Goal: Check status: Check status

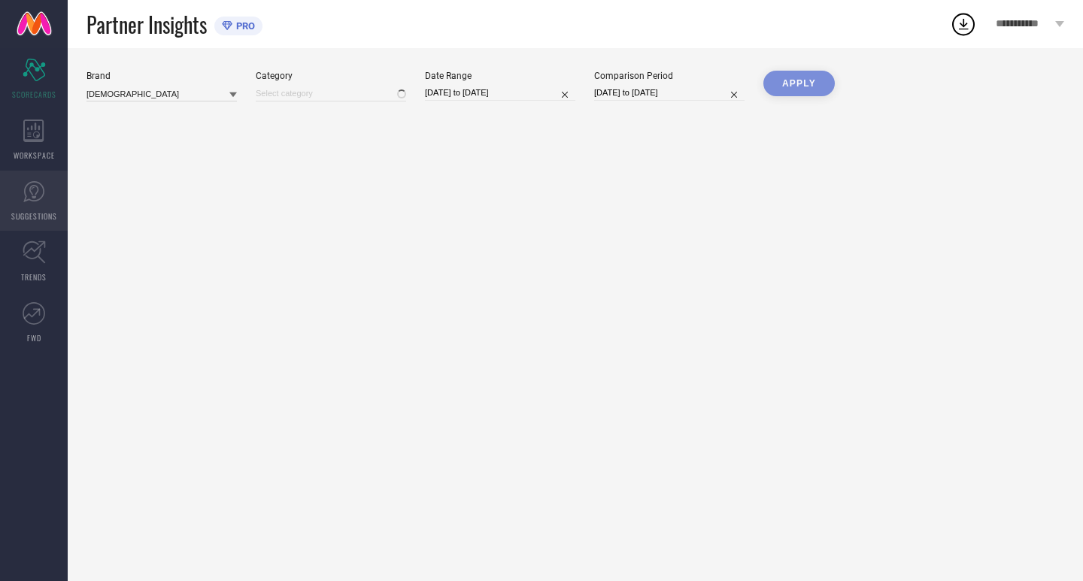
type input "All"
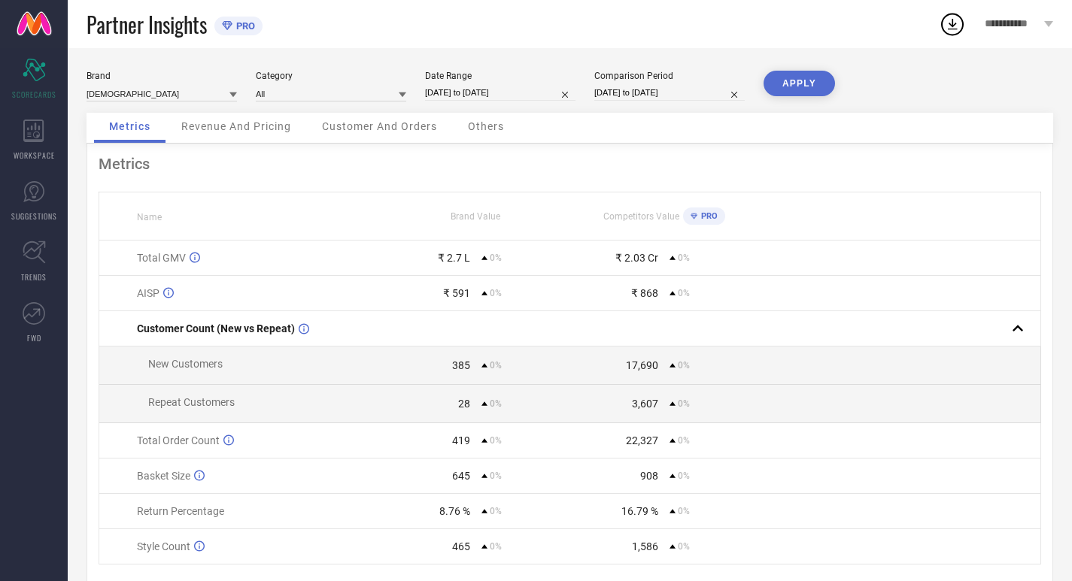
click at [548, 86] on input "[DATE] to [DATE]" at bounding box center [500, 93] width 150 height 16
select select "6"
select select "2025"
select select "7"
select select "2025"
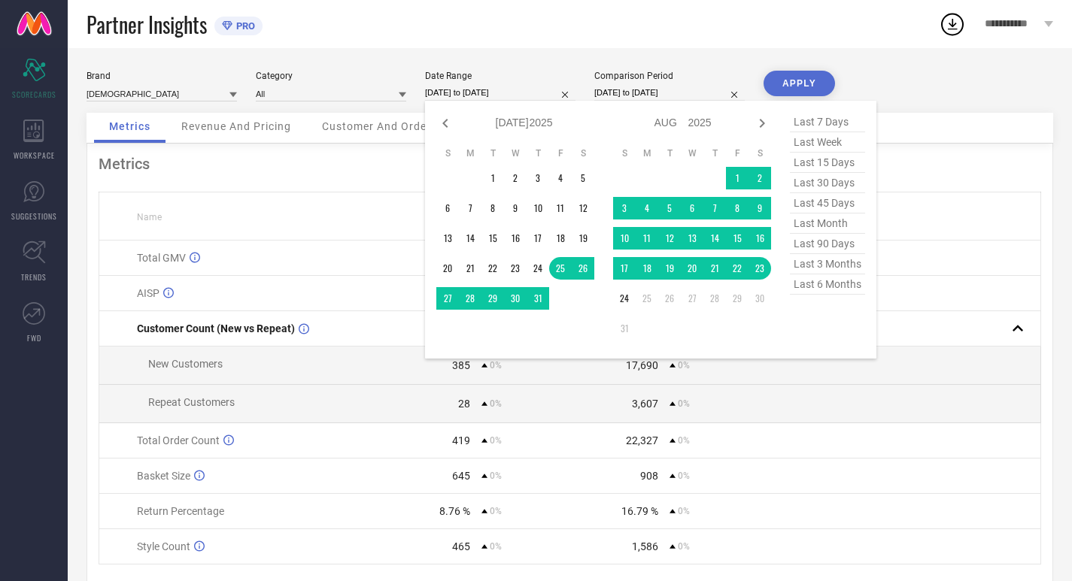
click at [824, 175] on span "last 30 days" at bounding box center [827, 183] width 75 height 20
type input "[DATE] to [DATE]"
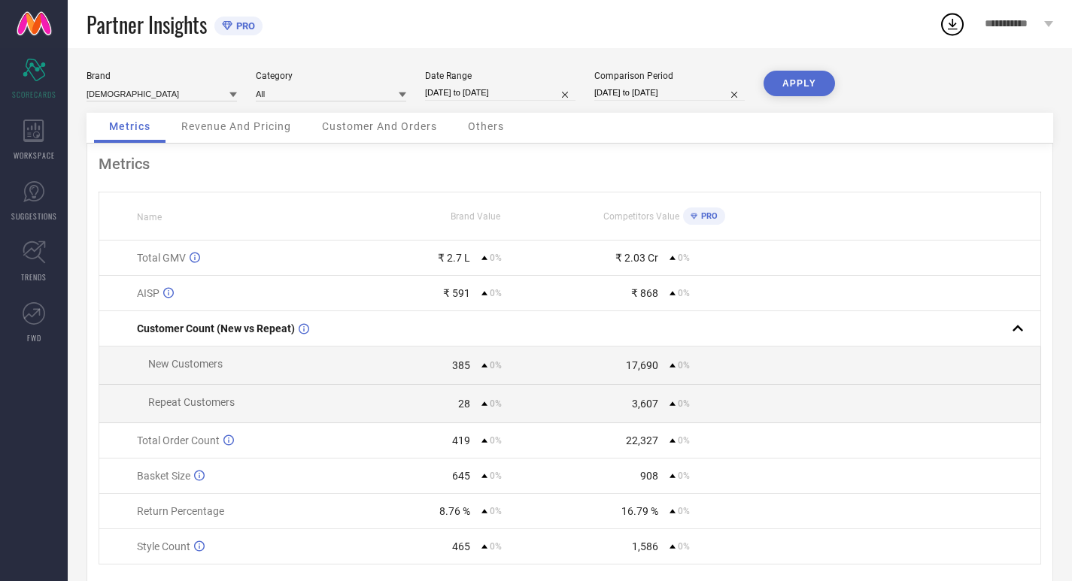
click at [674, 82] on div "Comparison Period [DATE] to [DATE]" at bounding box center [669, 86] width 150 height 31
select select "6"
select select "2025"
select select "7"
select select "2025"
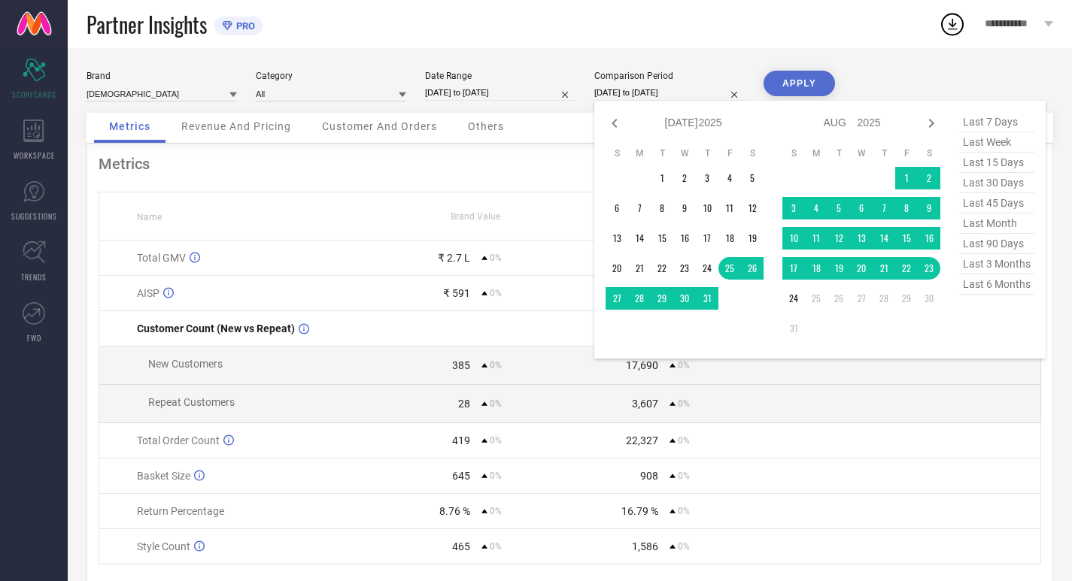
click at [668, 94] on input "[DATE] to [DATE]" at bounding box center [669, 93] width 150 height 16
click at [973, 180] on span "last 30 days" at bounding box center [996, 183] width 75 height 20
type input "[DATE] to [DATE]"
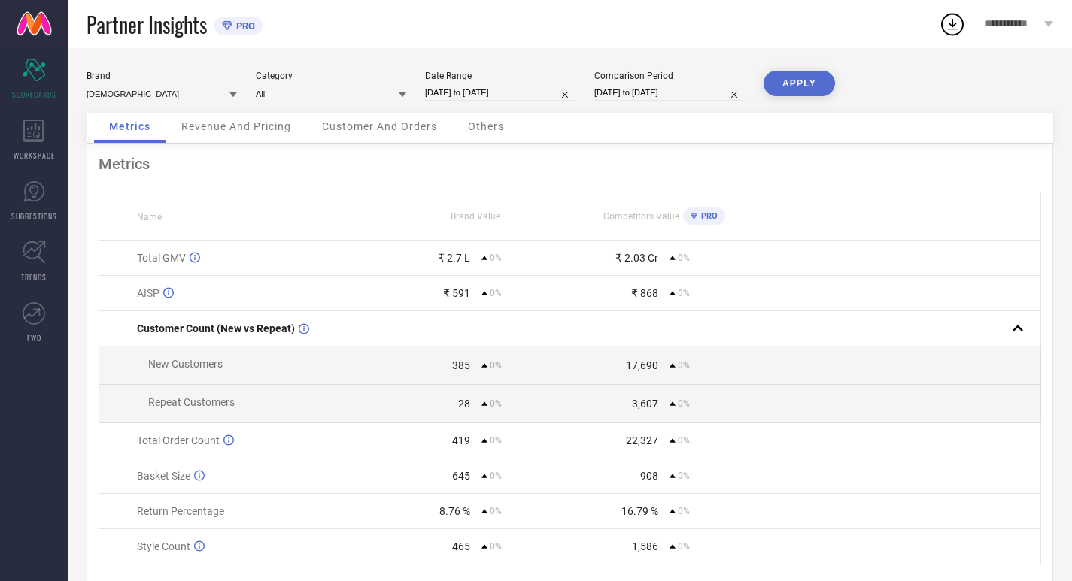
click at [780, 82] on button "APPLY" at bounding box center [798, 84] width 71 height 26
click at [41, 134] on icon at bounding box center [33, 131] width 21 height 23
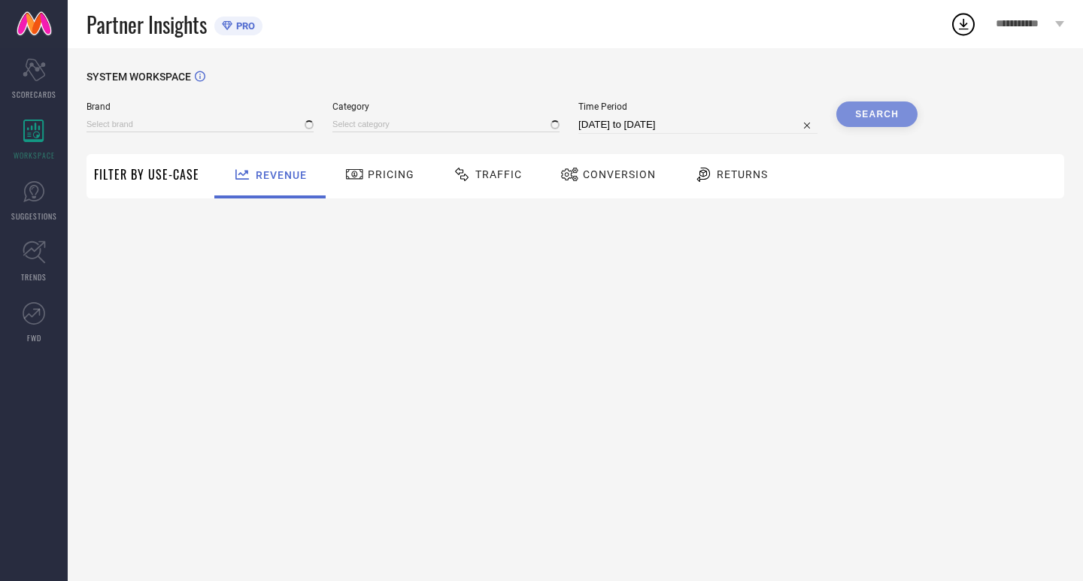
type input "[DEMOGRAPHIC_DATA]"
type input "All"
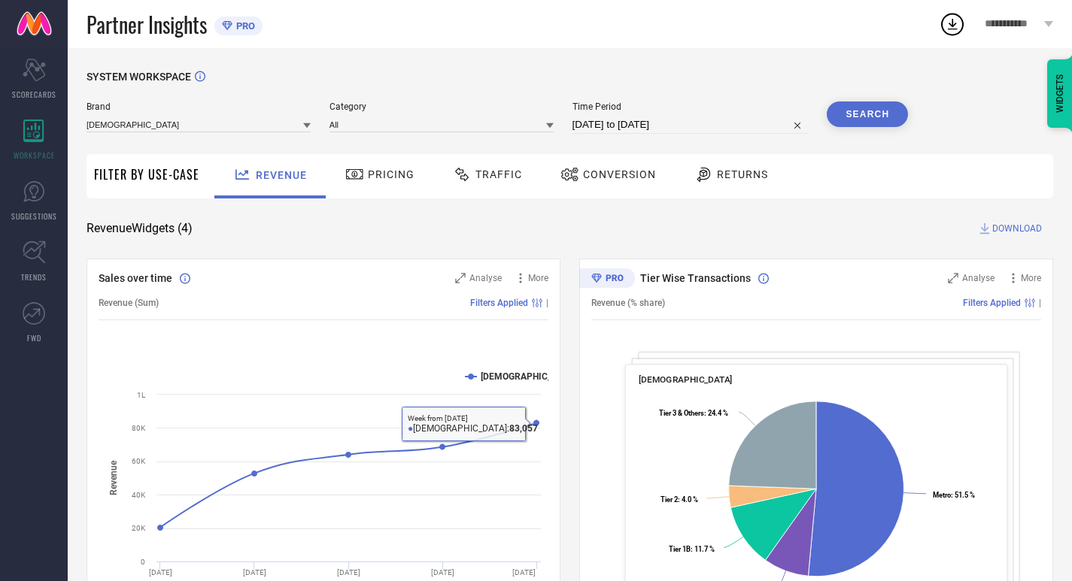
click at [410, 173] on span "Pricing" at bounding box center [391, 174] width 47 height 12
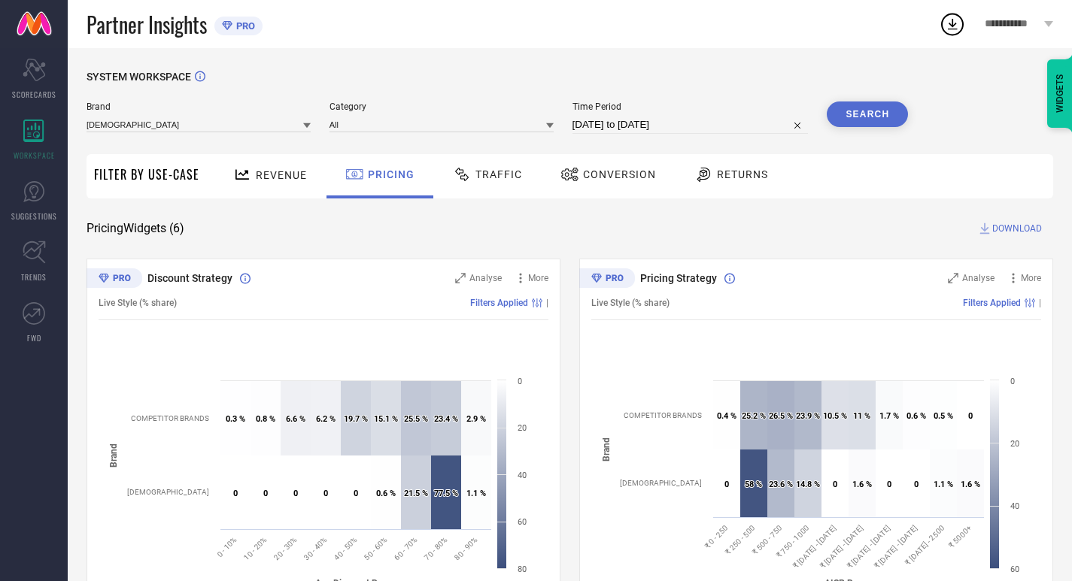
click at [494, 176] on span "Traffic" at bounding box center [498, 174] width 47 height 12
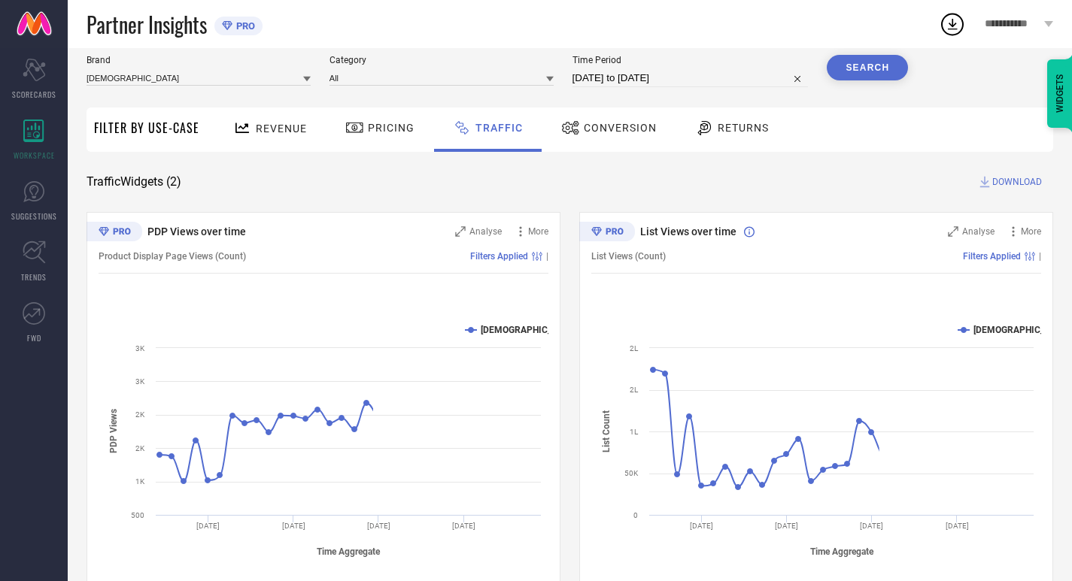
scroll to position [56, 0]
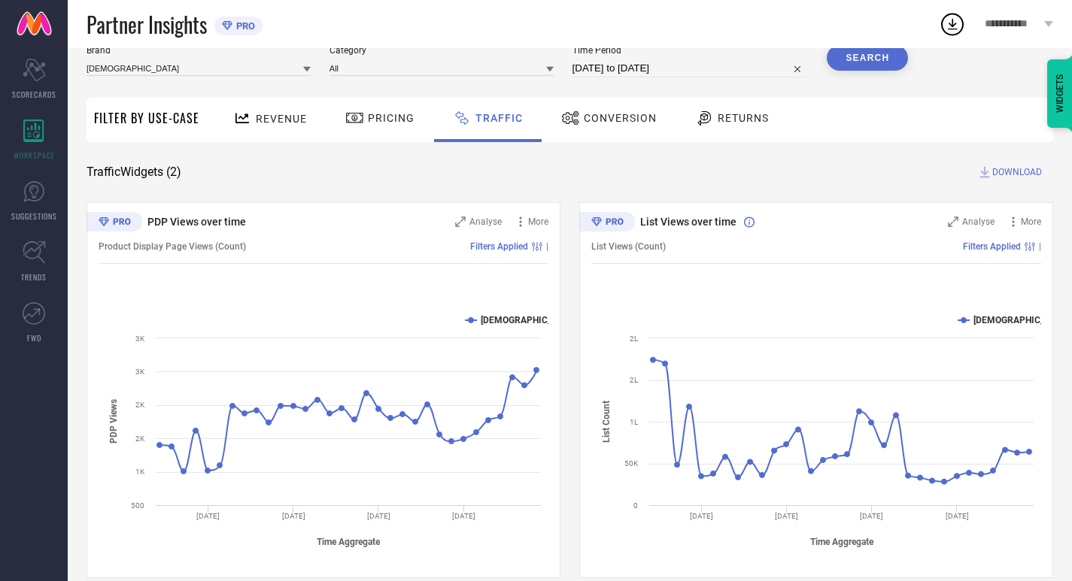
click at [748, 111] on div "Returns" at bounding box center [731, 118] width 81 height 26
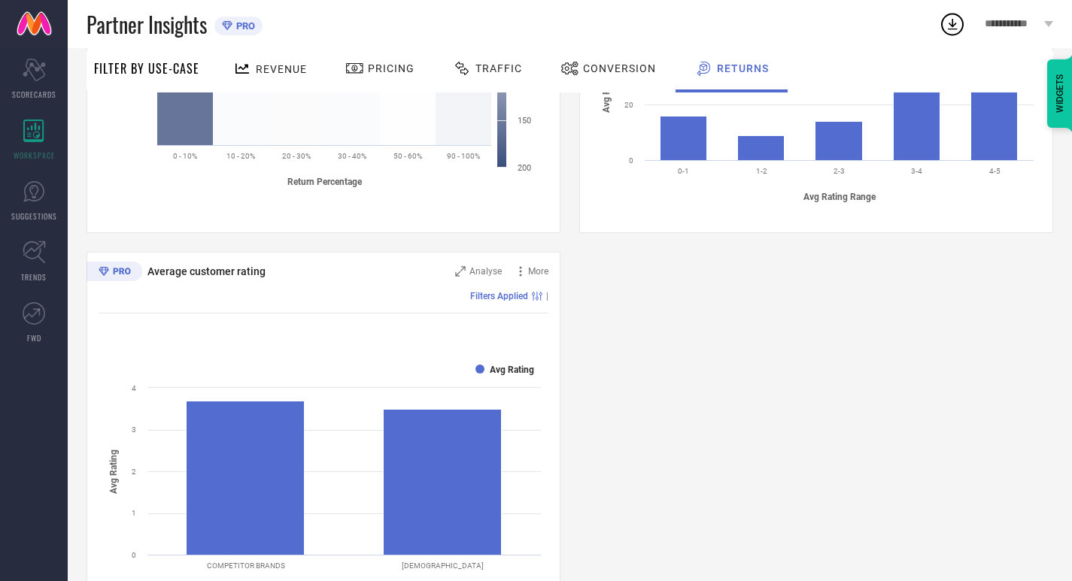
scroll to position [818, 0]
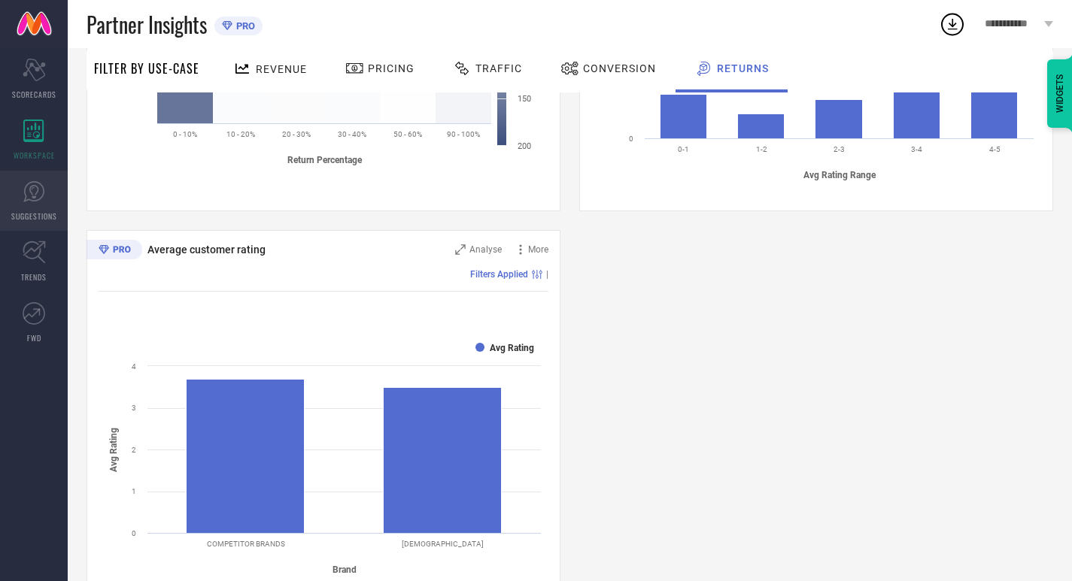
click at [6, 195] on link "SUGGESTIONS" at bounding box center [34, 201] width 68 height 60
